Goal: Task Accomplishment & Management: Manage account settings

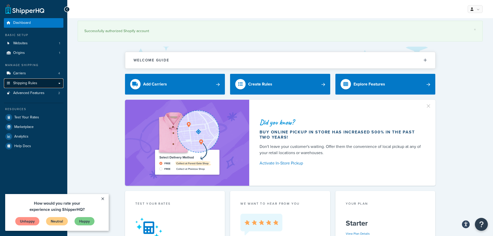
click at [36, 84] on span "Shipping Rules" at bounding box center [25, 83] width 24 height 4
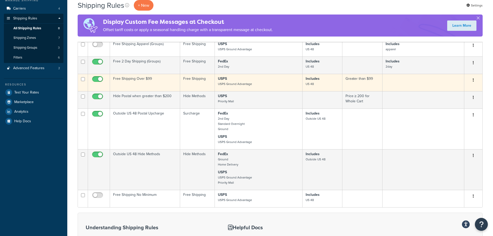
scroll to position [78, 0]
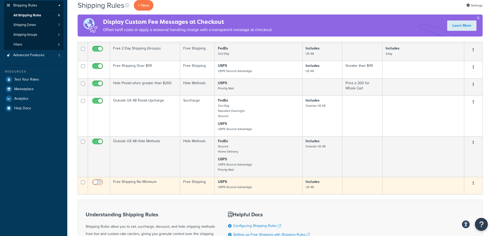
click at [98, 181] on input "checkbox" at bounding box center [98, 183] width 14 height 6
checkbox input "true"
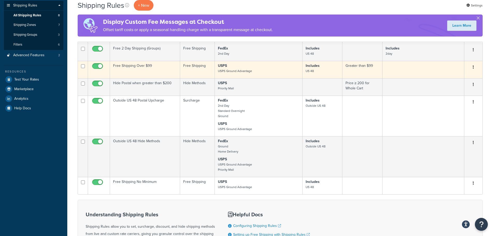
click at [100, 67] on input "checkbox" at bounding box center [98, 67] width 14 height 6
checkbox input "false"
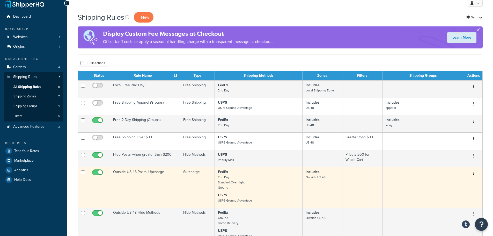
scroll to position [0, 0]
